Goal: Use online tool/utility: Utilize a website feature to perform a specific function

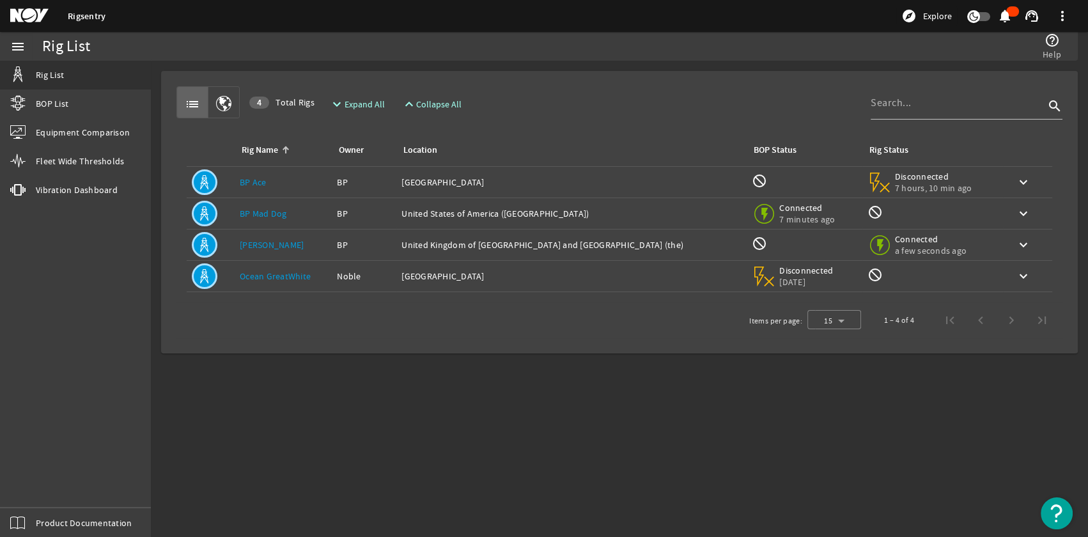
click at [271, 243] on link "[PERSON_NAME]" at bounding box center [272, 245] width 64 height 12
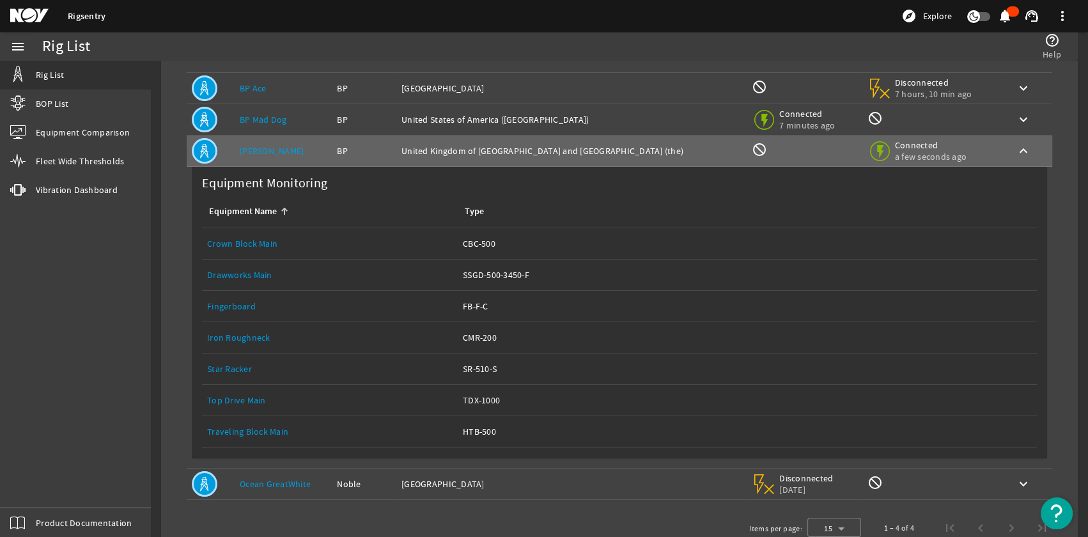
scroll to position [116, 0]
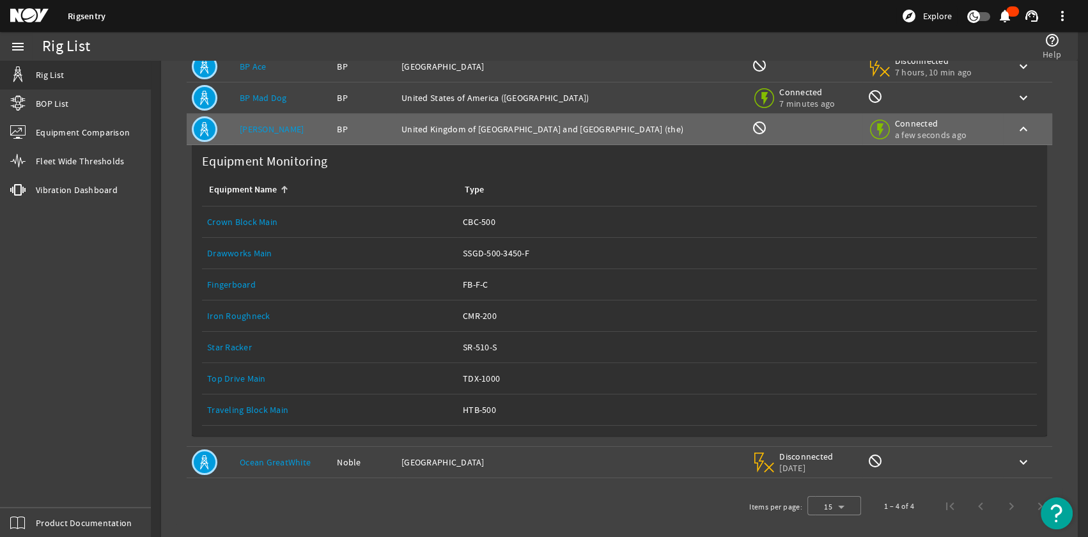
click at [238, 251] on link "Drawworks Main" at bounding box center [239, 253] width 65 height 12
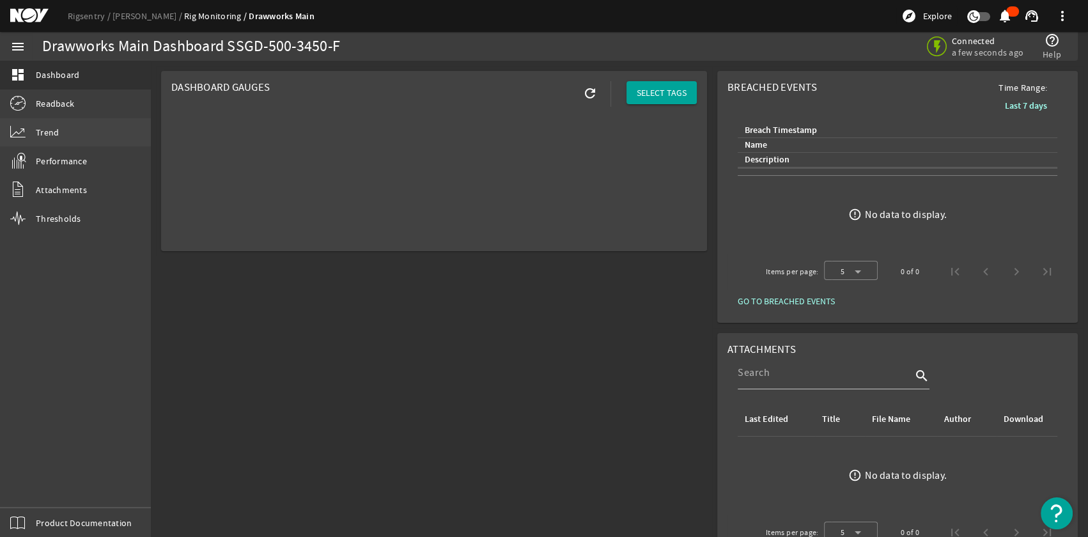
click at [47, 129] on span "Trend" at bounding box center [47, 132] width 23 height 13
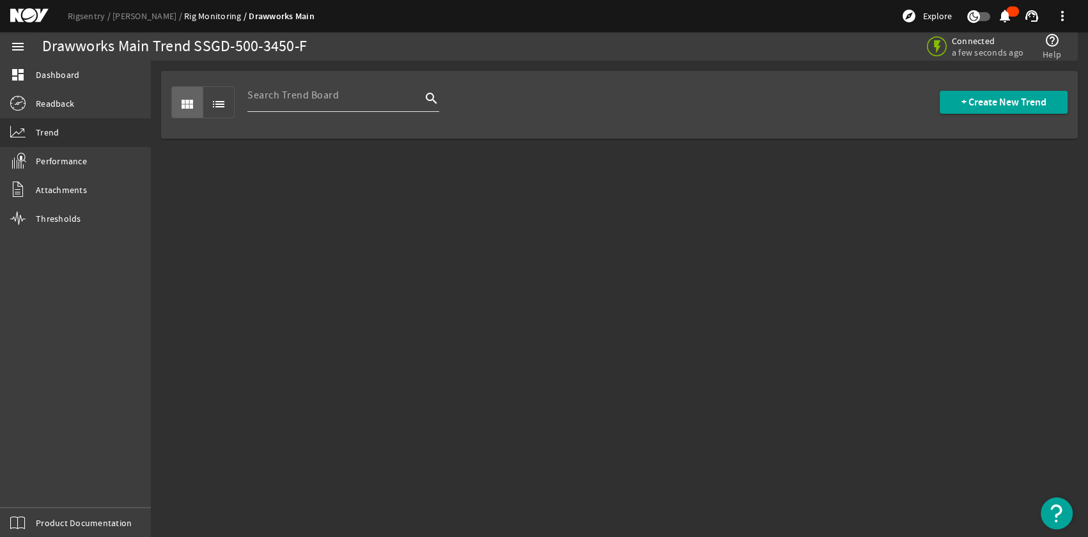
click at [345, 97] on input at bounding box center [334, 95] width 174 height 15
click at [970, 93] on span at bounding box center [1004, 102] width 128 height 31
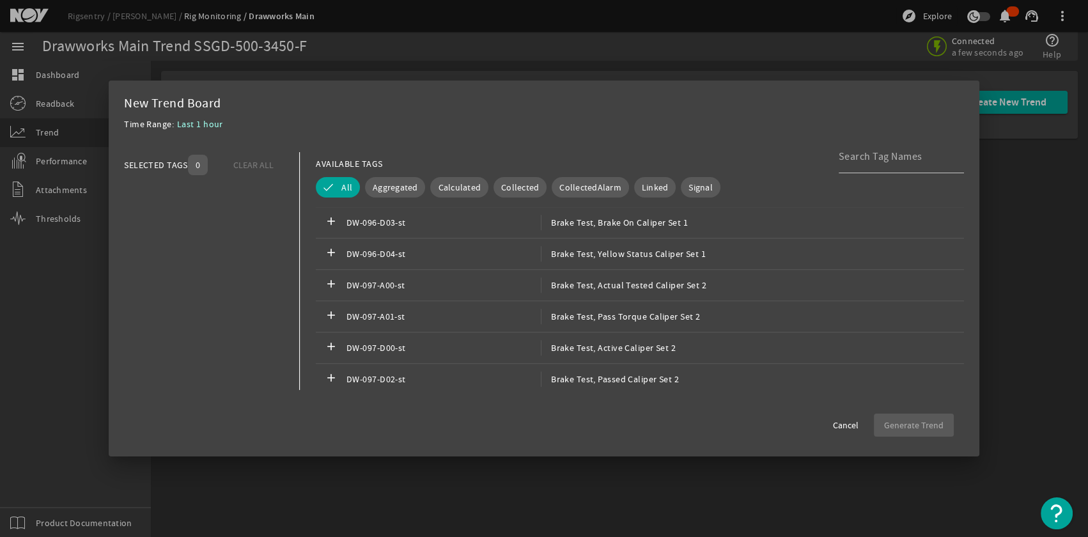
scroll to position [1999, 0]
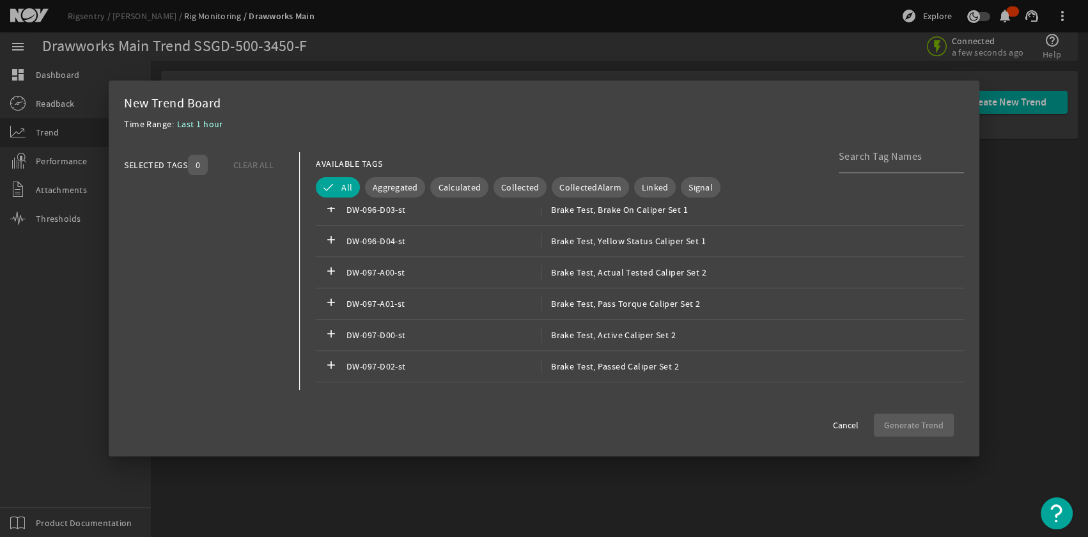
drag, startPoint x: 179, startPoint y: 352, endPoint x: 192, endPoint y: 350, distance: 12.8
click at [179, 352] on div at bounding box center [204, 297] width 160 height 215
click at [851, 421] on span "Cancel" at bounding box center [846, 425] width 26 height 13
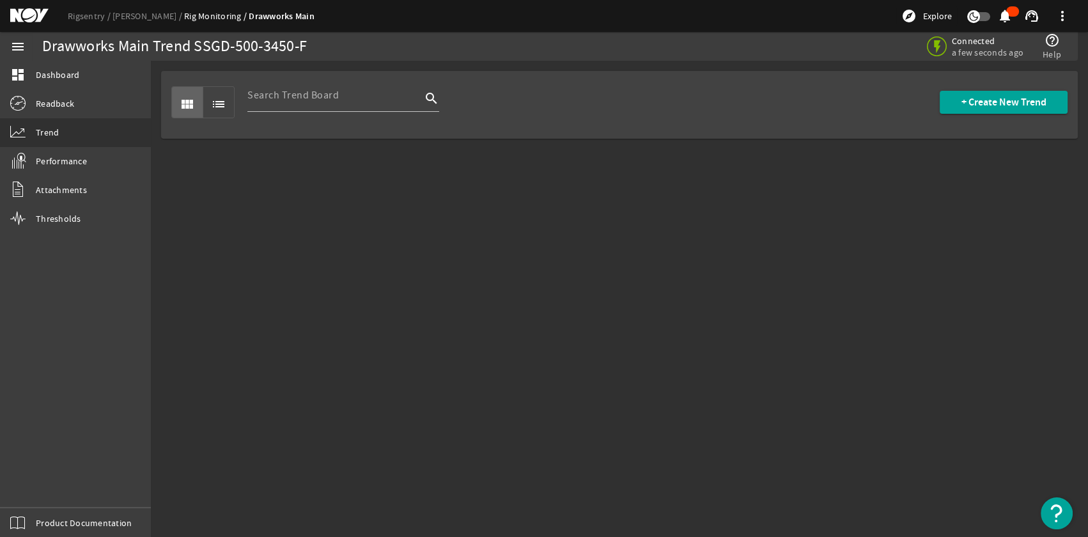
click at [121, 327] on div "menu dashboard Dashboard Readback Trend Performance Attachments Thresholds Prod…" at bounding box center [75, 284] width 151 height 505
